Goal: Transaction & Acquisition: Book appointment/travel/reservation

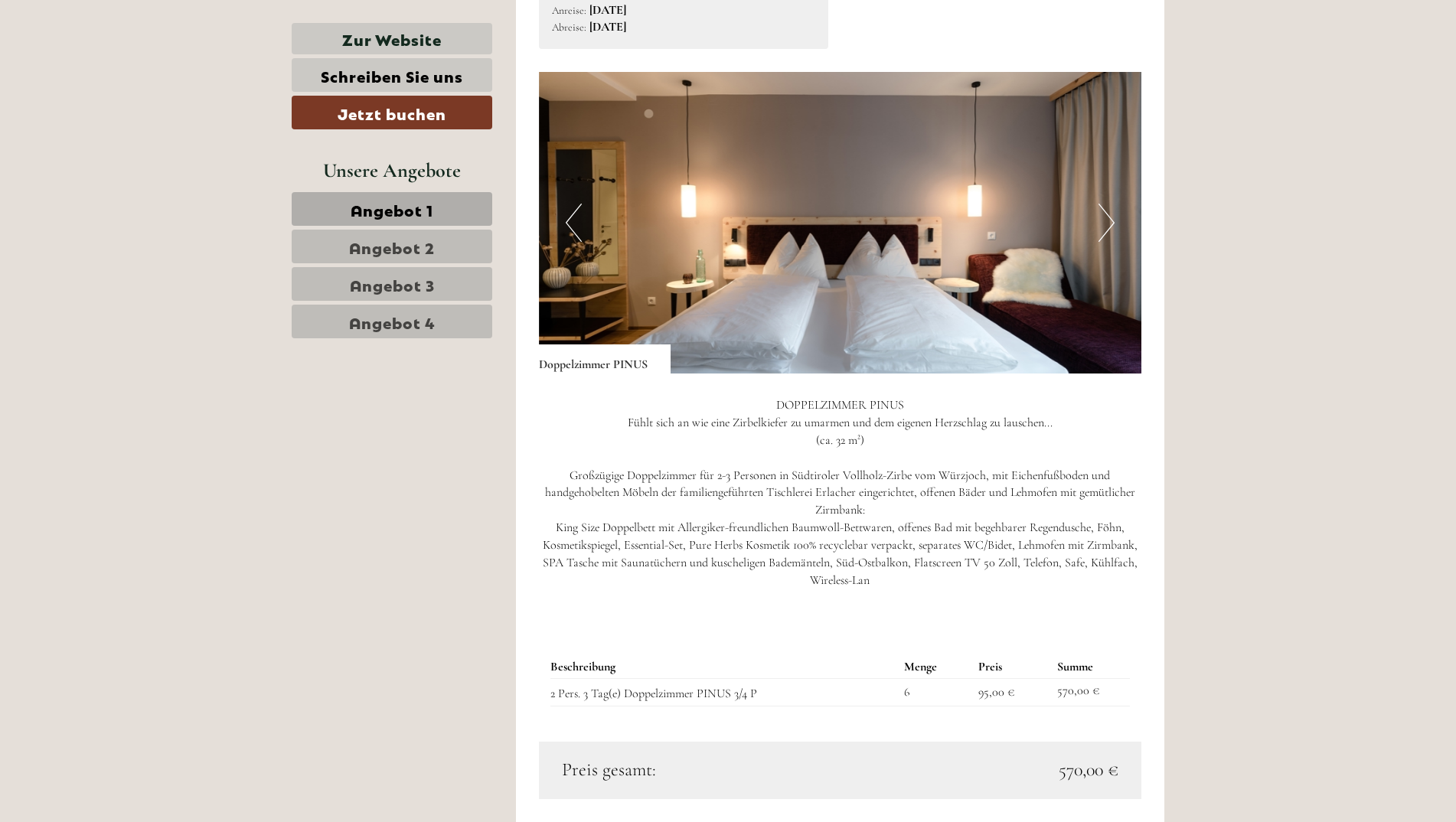
scroll to position [1301, 0]
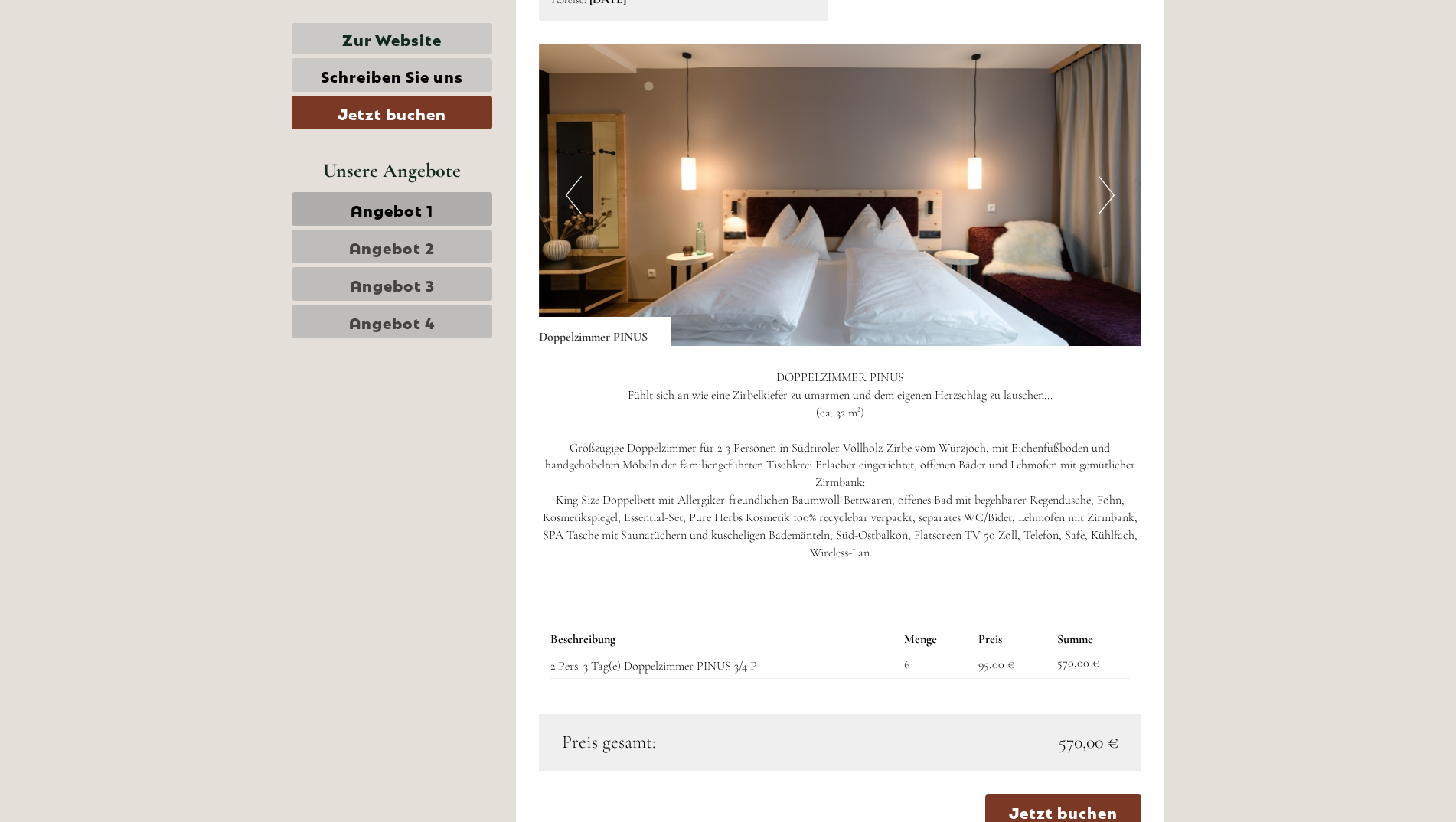
click at [693, 482] on p "DOPPELZIMMER PINUS Fühlt sich an wie eine Zirbelkiefer zu umarmen und dem eigen…" at bounding box center [840, 465] width 603 height 192
drag, startPoint x: 662, startPoint y: 493, endPoint x: 659, endPoint y: 507, distance: 14.3
click at [659, 507] on p "DOPPELZIMMER PINUS Fühlt sich an wie eine Zirbelkiefer zu umarmen und dem eigen…" at bounding box center [840, 465] width 603 height 192
drag, startPoint x: 659, startPoint y: 507, endPoint x: 823, endPoint y: 510, distance: 164.0
click at [823, 510] on p "DOPPELZIMMER PINUS Fühlt sich an wie eine Zirbelkiefer zu umarmen und dem eigen…" at bounding box center [840, 465] width 603 height 192
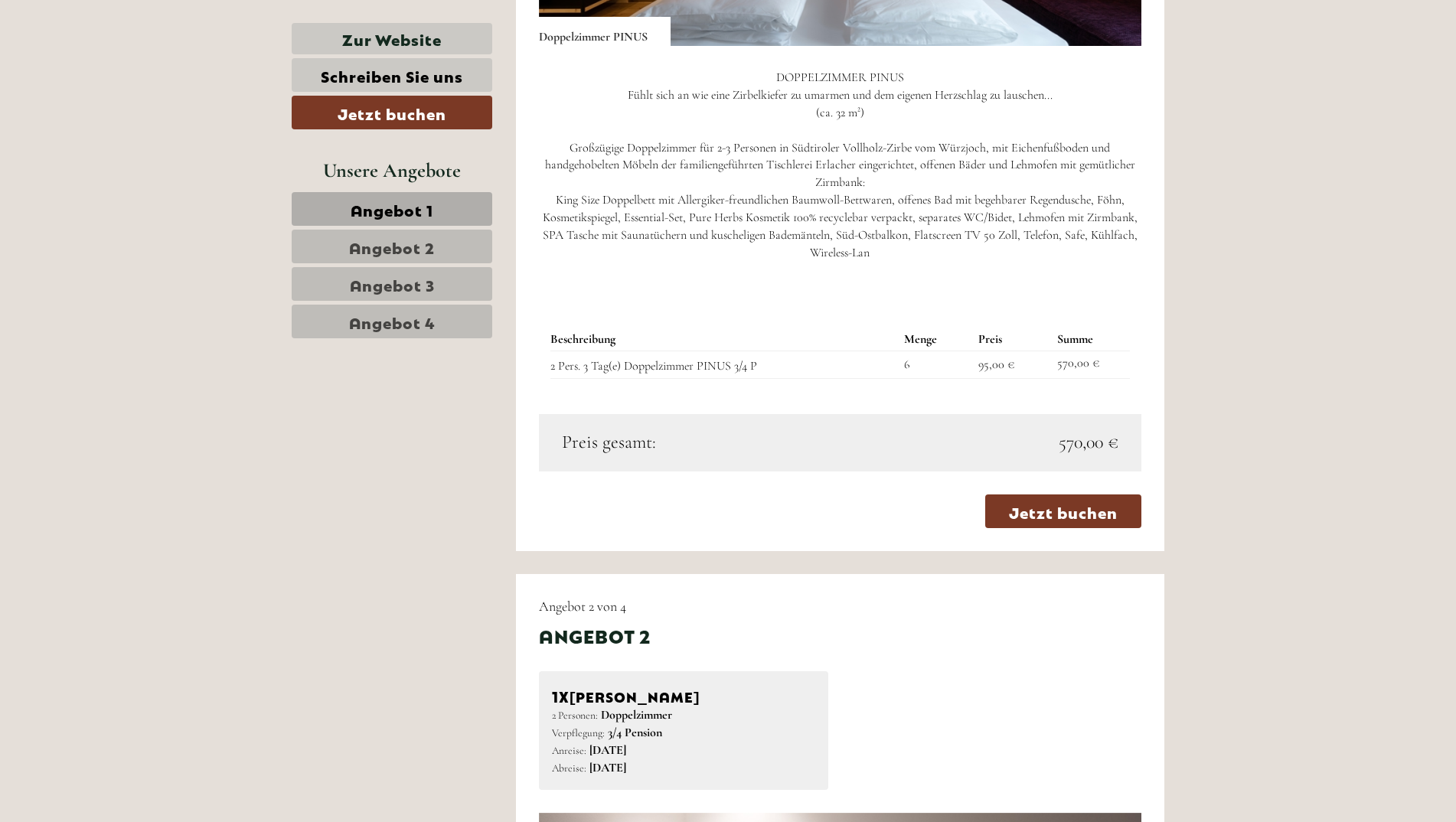
scroll to position [1607, 0]
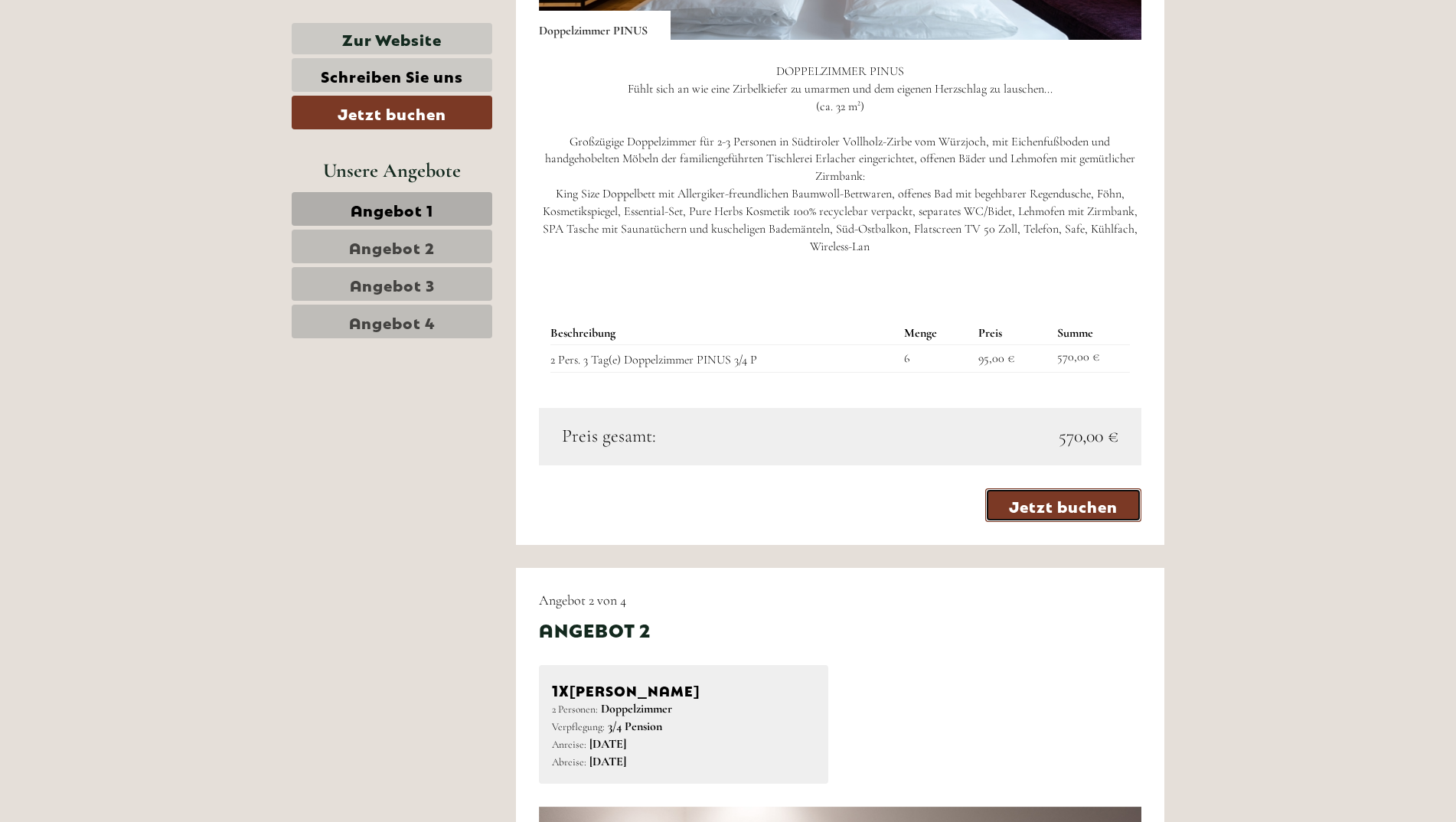
click at [1063, 488] on link "Jetzt buchen" at bounding box center [1063, 504] width 156 height 33
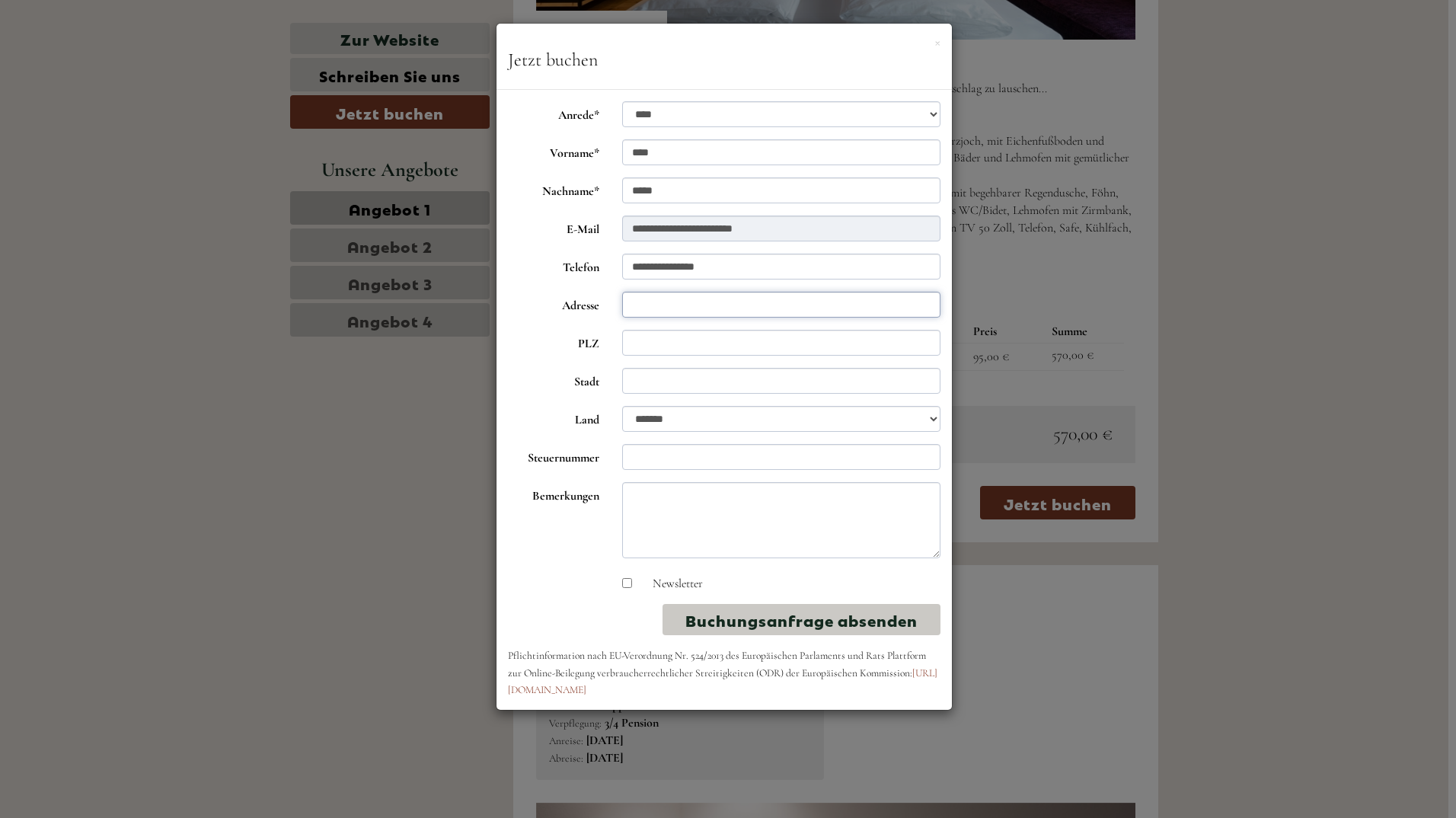
click at [677, 312] on input "Adresse" at bounding box center [781, 304] width 319 height 26
type input "**********"
type input "****"
type input "*******"
select select "*"
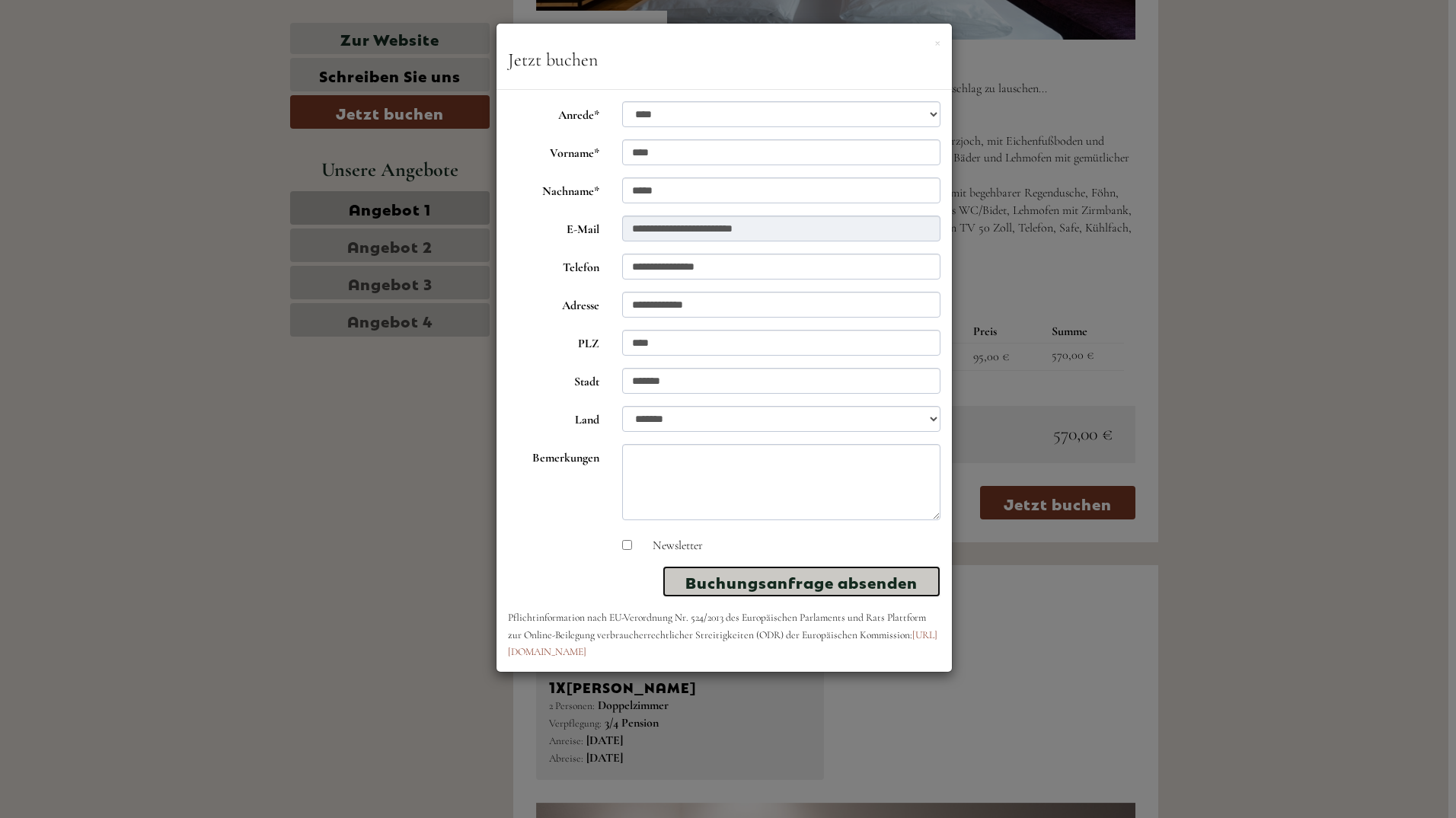
click at [792, 581] on button "Buchungsanfrage absenden" at bounding box center [801, 581] width 278 height 31
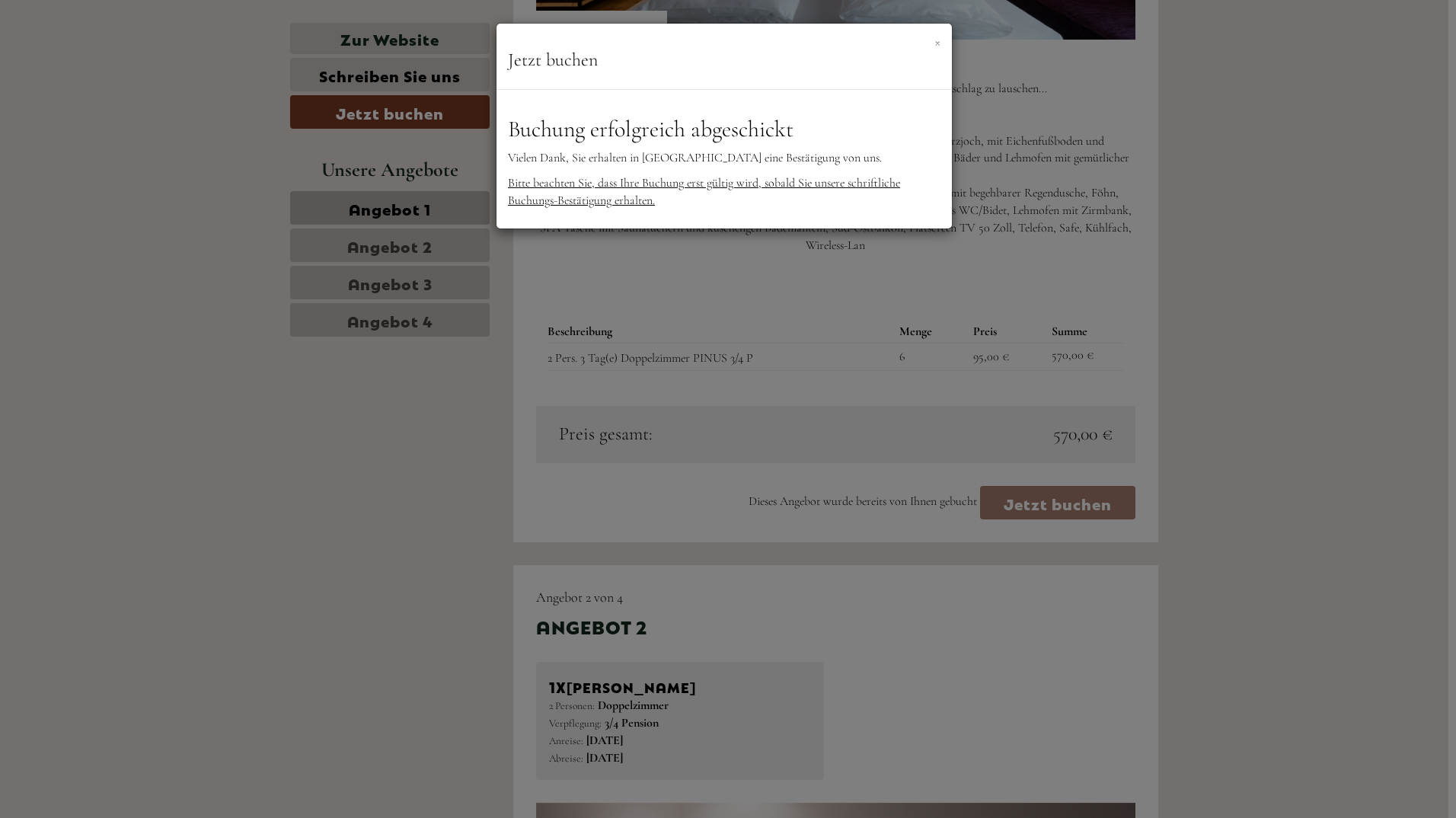
click at [939, 39] on button "×" at bounding box center [937, 41] width 6 height 16
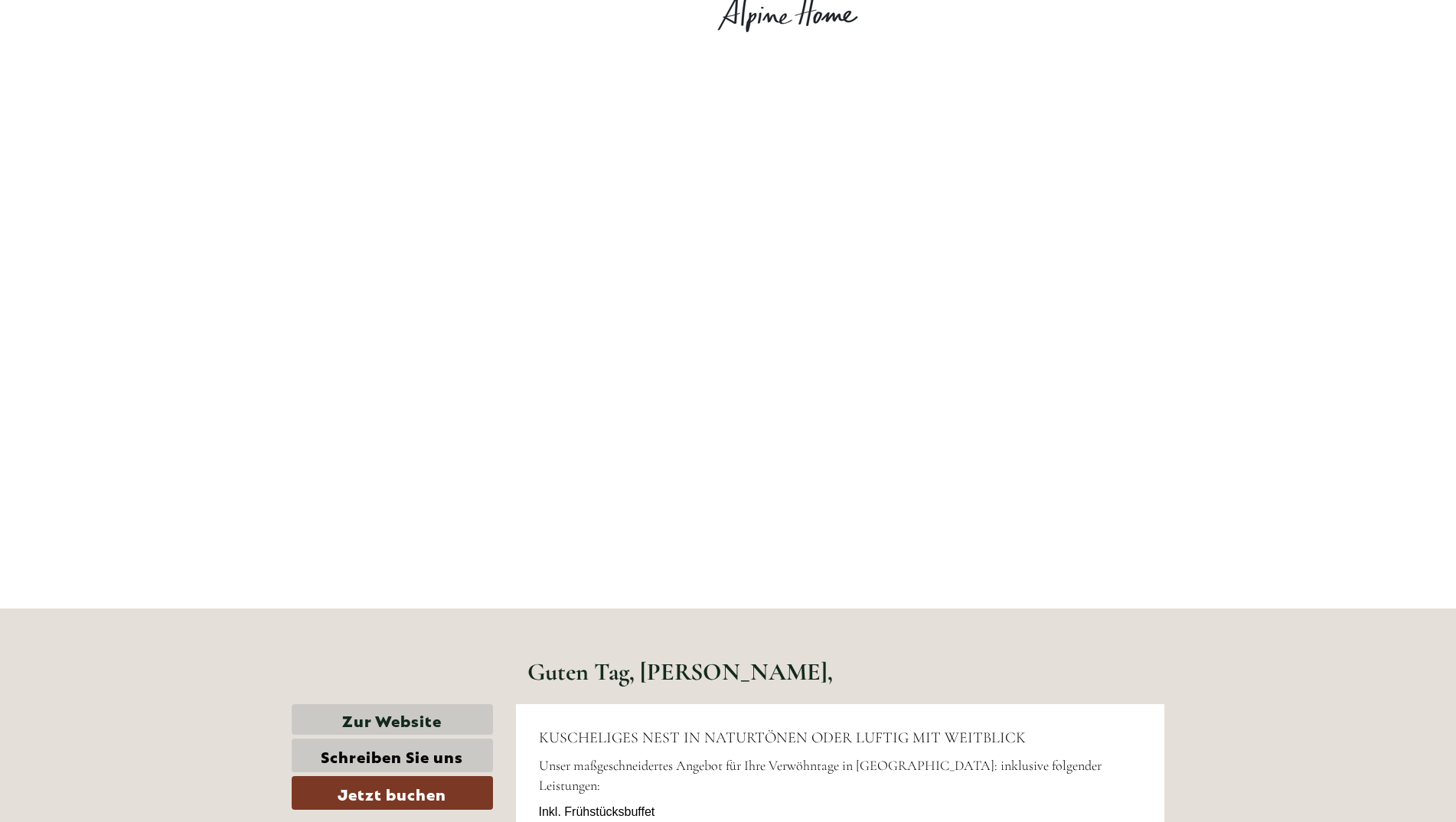
scroll to position [0, 0]
